Goal: Information Seeking & Learning: Learn about a topic

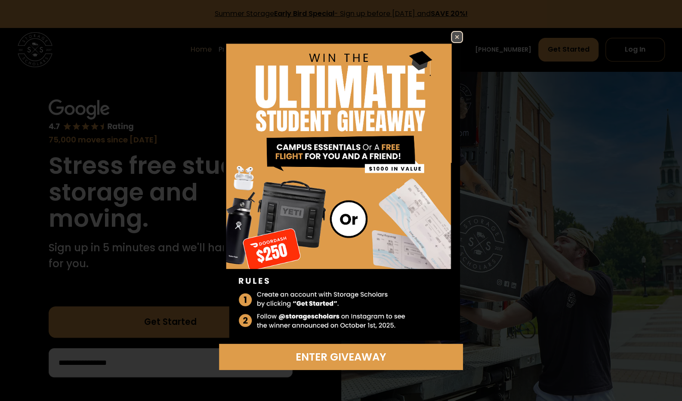
click at [461, 35] on img at bounding box center [457, 37] width 10 height 10
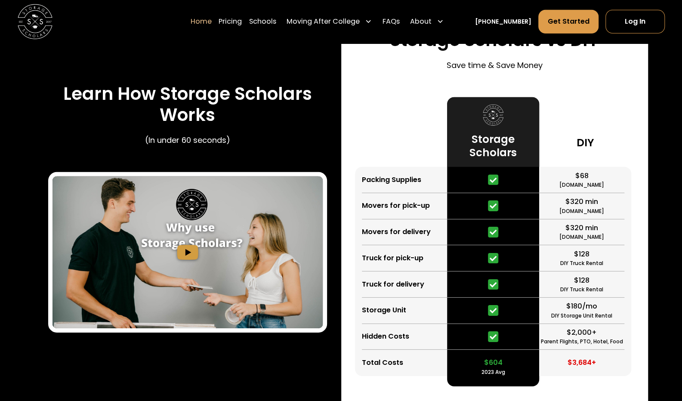
scroll to position [1578, 0]
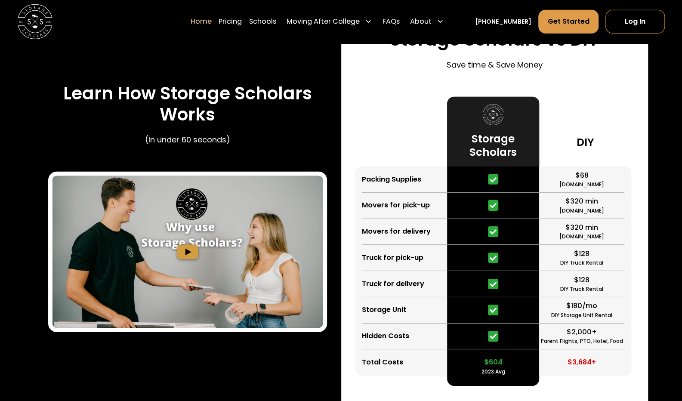
click at [480, 249] on div at bounding box center [493, 258] width 92 height 26
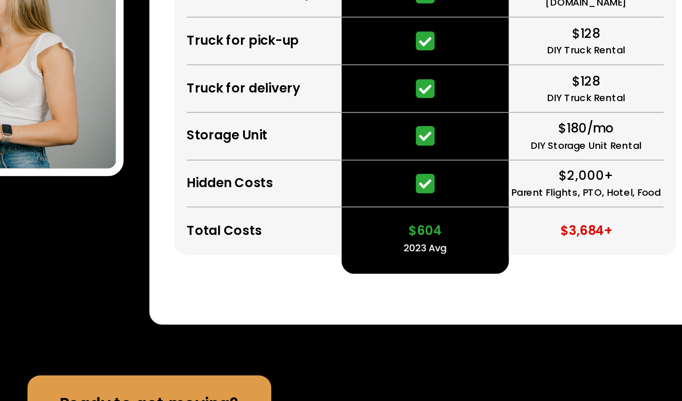
scroll to position [1633, 0]
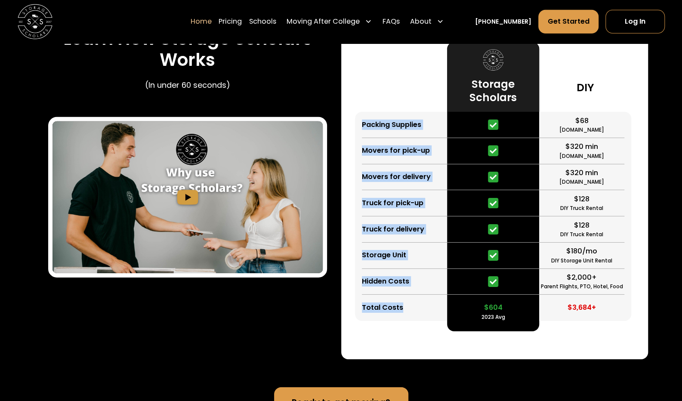
drag, startPoint x: 363, startPoint y: 118, endPoint x: 410, endPoint y: 318, distance: 205.4
click at [410, 318] on div "Packing Supplies Movers for pick-up Movers for delivery Truck for pick-up Truck…" at bounding box center [401, 216] width 92 height 209
click at [408, 286] on div "Hidden Costs" at bounding box center [385, 281] width 47 height 10
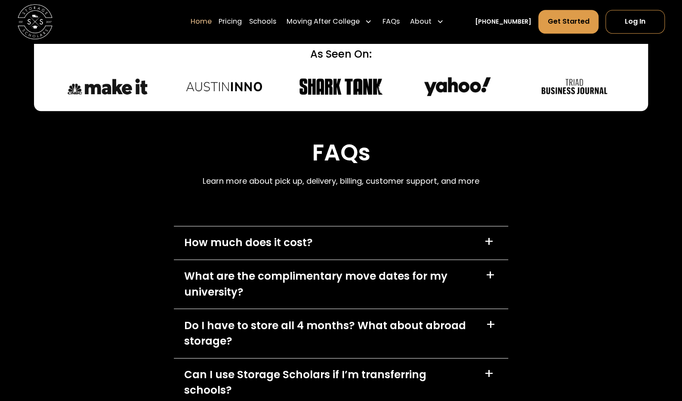
click at [382, 234] on div "How much does it cost? +" at bounding box center [341, 242] width 335 height 33
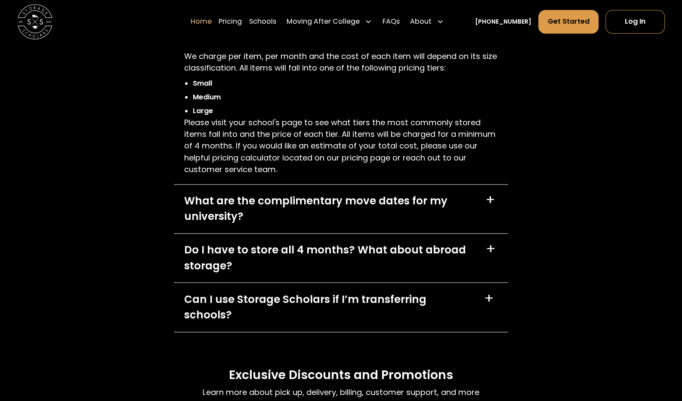
scroll to position [2508, 0]
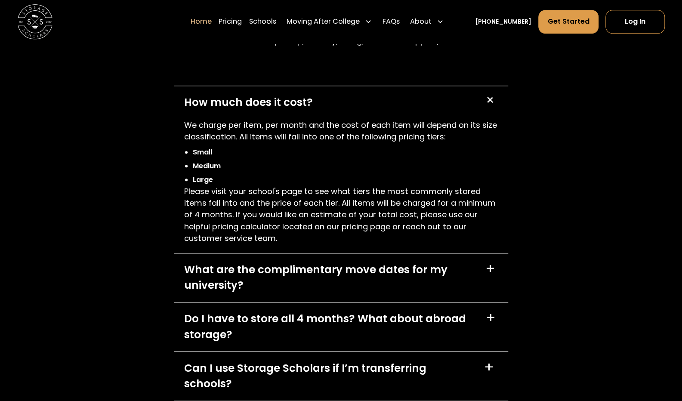
click at [391, 102] on div "How much does it cost? +" at bounding box center [341, 102] width 335 height 33
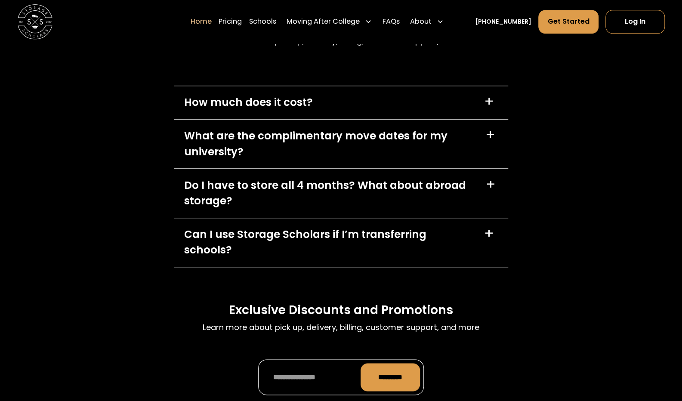
click at [369, 139] on div "What are the complimentary move dates for my university?" at bounding box center [329, 143] width 291 height 31
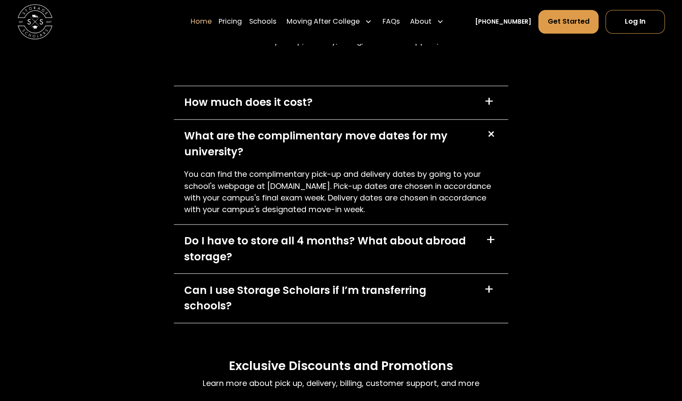
click at [369, 139] on div "What are the complimentary move dates for my university?" at bounding box center [329, 143] width 291 height 31
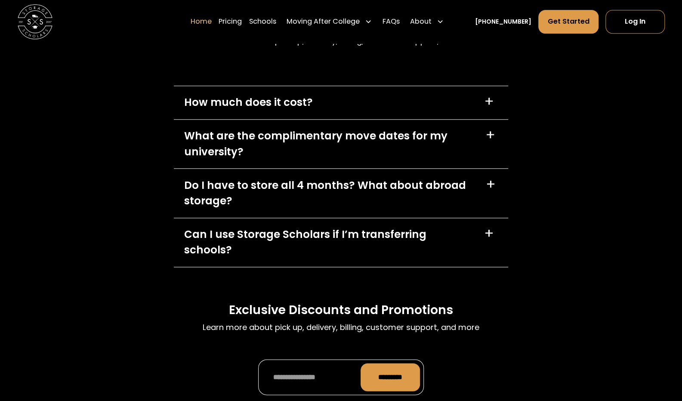
click at [348, 182] on div "Do I have to store all 4 months? What about abroad storage?" at bounding box center [329, 193] width 291 height 31
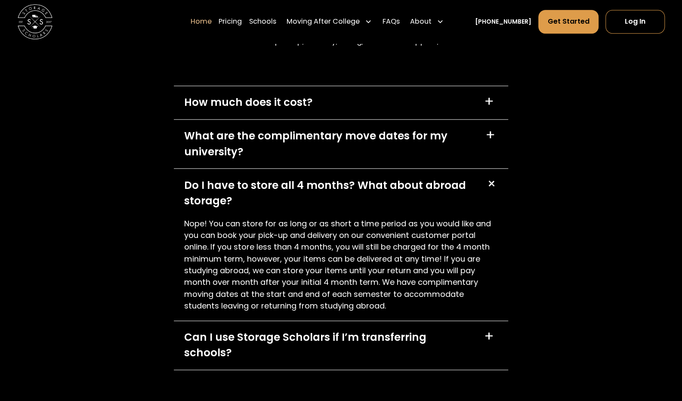
click at [352, 196] on div "Do I have to store all 4 months? What about abroad storage?" at bounding box center [329, 193] width 291 height 31
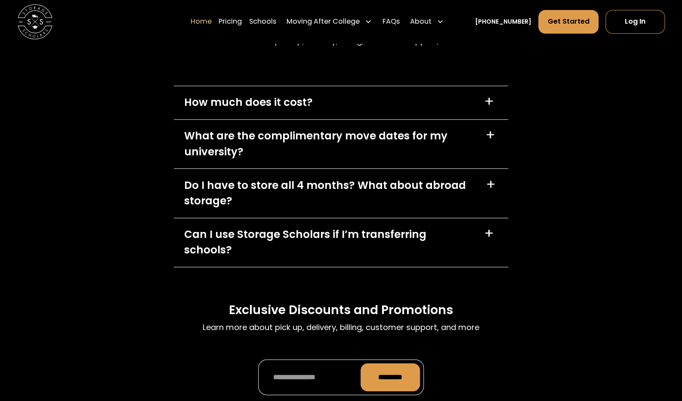
click at [339, 221] on div "Can I use Storage Scholars if I’m transferring schools? +" at bounding box center [341, 242] width 335 height 49
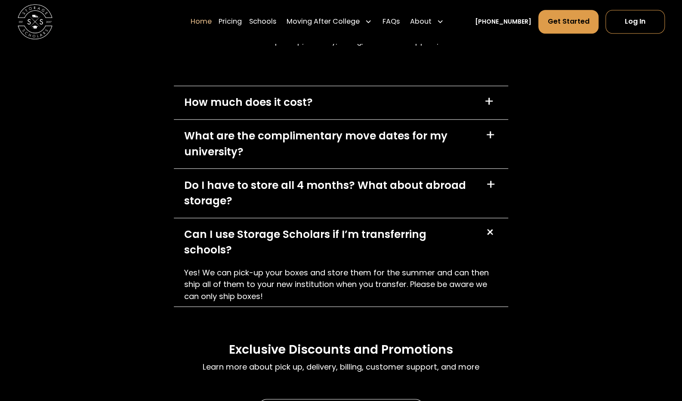
click at [336, 231] on div "Can I use Storage Scholars if I’m transferring schools?" at bounding box center [328, 242] width 289 height 31
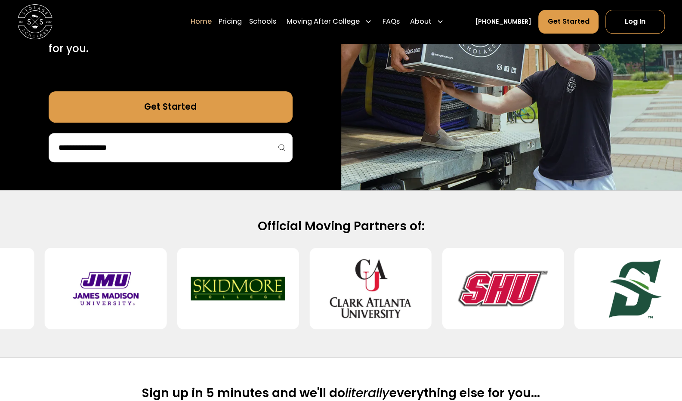
scroll to position [121, 0]
